Goal: Task Accomplishment & Management: Manage account settings

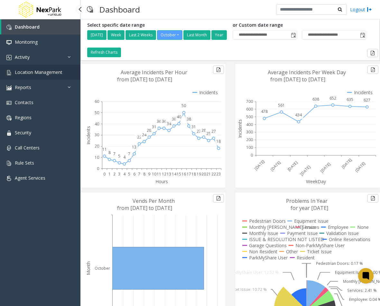
click at [42, 74] on span "Location Management" at bounding box center [39, 72] width 48 height 6
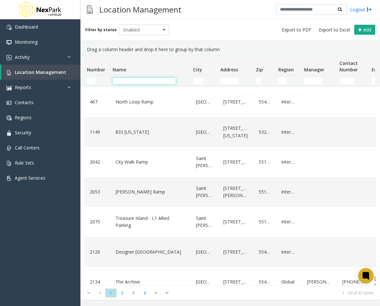
click at [121, 83] on input "Name Filter" at bounding box center [143, 81] width 63 height 6
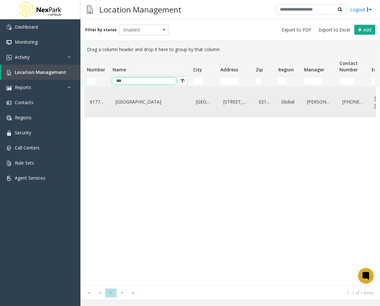
type input "***"
click at [132, 100] on link "[GEOGRAPHIC_DATA]" at bounding box center [150, 102] width 73 height 10
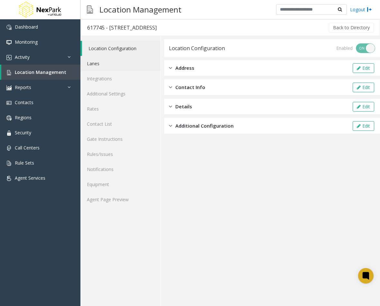
click at [107, 65] on link "Lanes" at bounding box center [120, 63] width 80 height 15
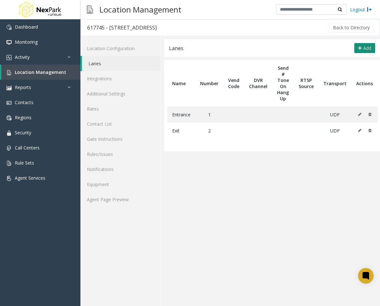
click at [370, 45] on span "Add" at bounding box center [367, 48] width 8 height 6
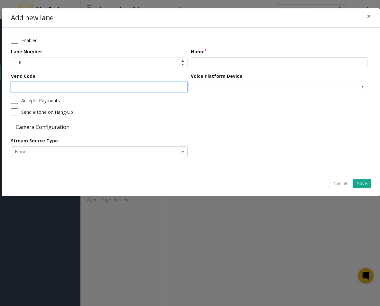
click at [150, 83] on input "Vend Code" at bounding box center [99, 87] width 176 height 11
type input "***"
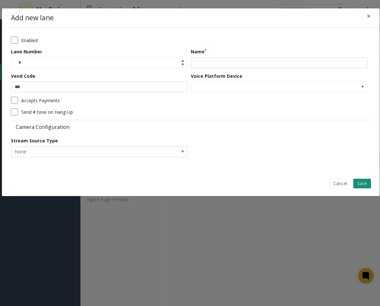
click at [359, 185] on button "Save" at bounding box center [362, 184] width 18 height 10
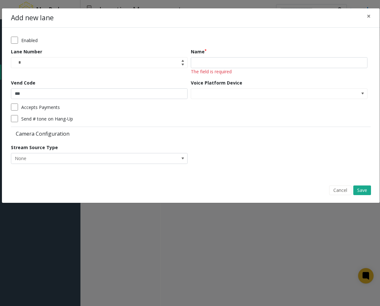
click at [250, 68] on div "Name The field is required" at bounding box center [281, 61] width 180 height 27
click at [248, 65] on input "Name" at bounding box center [279, 62] width 176 height 11
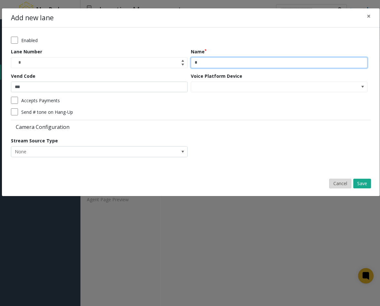
type input "*"
click at [335, 182] on button "Cancel" at bounding box center [340, 184] width 22 height 10
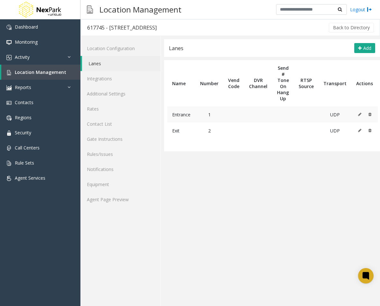
click at [358, 116] on icon at bounding box center [359, 114] width 3 height 4
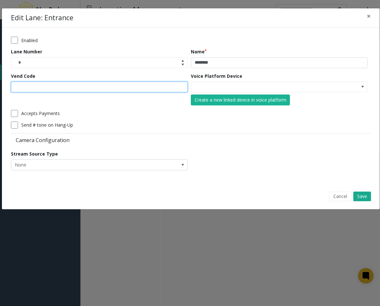
click at [124, 85] on input "Vend Code" at bounding box center [99, 87] width 176 height 11
type input "***"
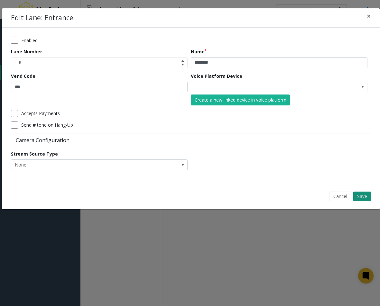
click at [361, 198] on button "Save" at bounding box center [362, 197] width 18 height 10
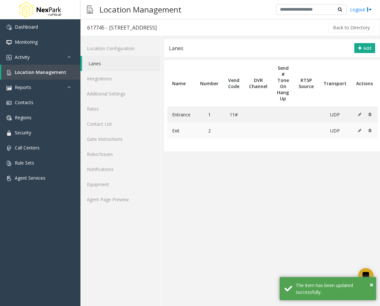
click at [357, 131] on button at bounding box center [360, 131] width 7 height 10
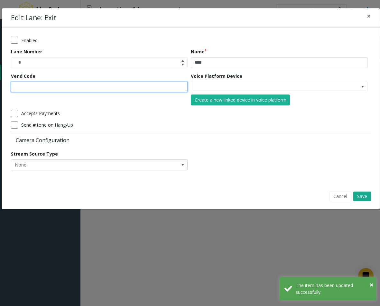
click at [89, 86] on input "Vend Code" at bounding box center [99, 87] width 176 height 11
type input "***"
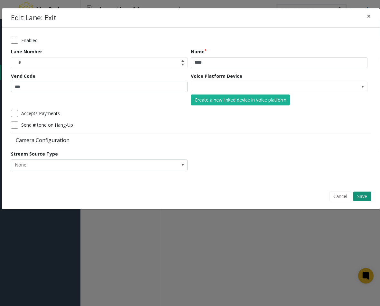
click at [359, 199] on button "Save" at bounding box center [362, 197] width 18 height 10
